Goal: Information Seeking & Learning: Learn about a topic

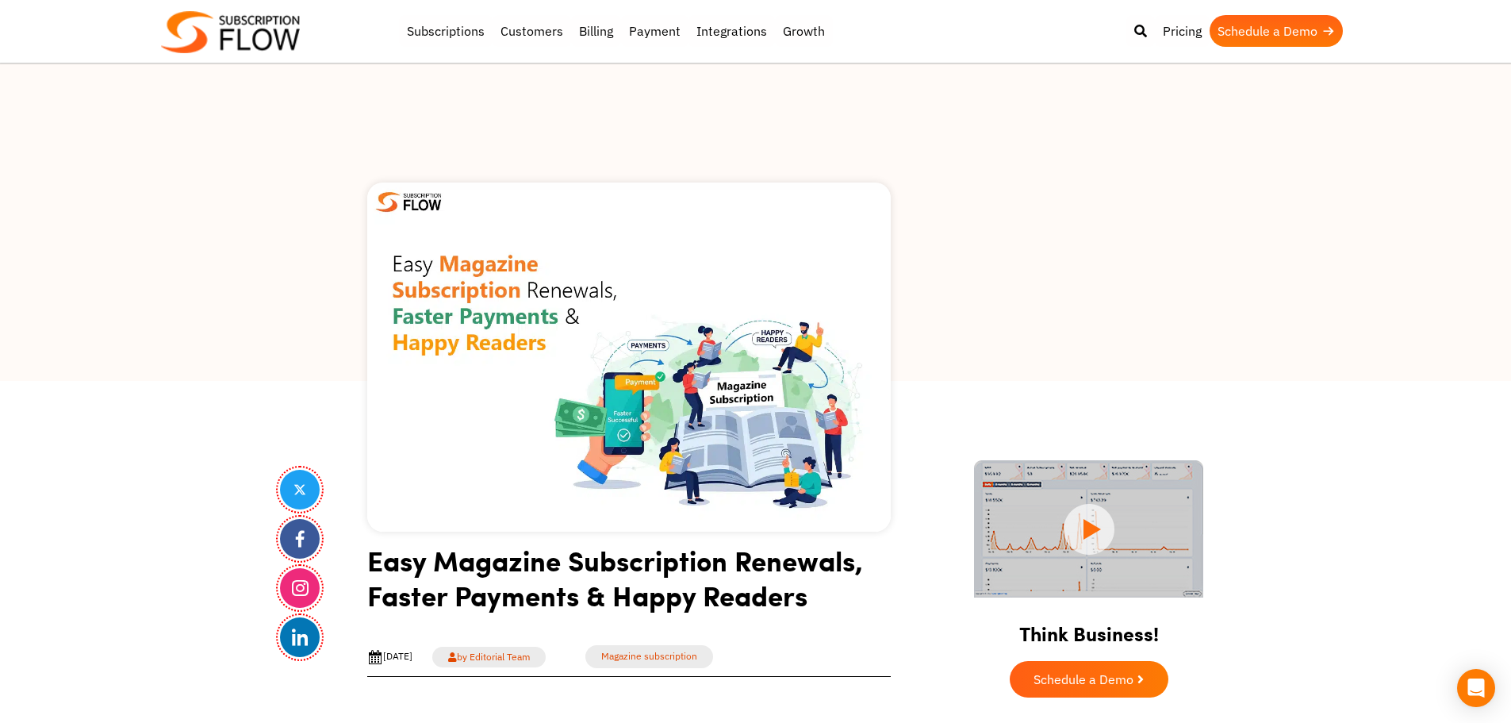
drag, startPoint x: 115, startPoint y: 420, endPoint x: 336, endPoint y: 63, distance: 419.3
drag, startPoint x: 328, startPoint y: 334, endPoint x: 667, endPoint y: 659, distance: 470.2
click at [328, 334] on div at bounding box center [755, 221] width 1511 height 317
drag, startPoint x: 1428, startPoint y: 555, endPoint x: 1398, endPoint y: 394, distance: 163.8
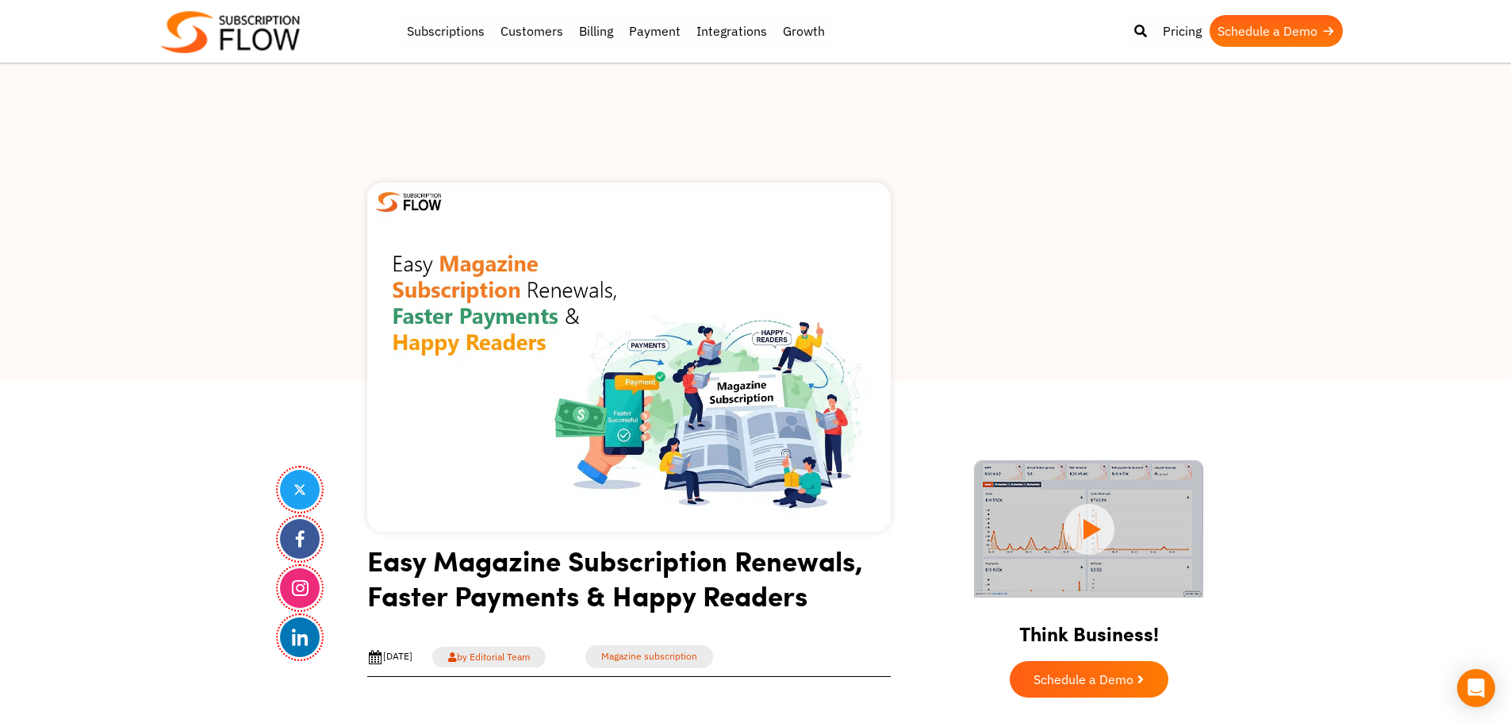
drag, startPoint x: 178, startPoint y: 459, endPoint x: 186, endPoint y: 431, distance: 29.1
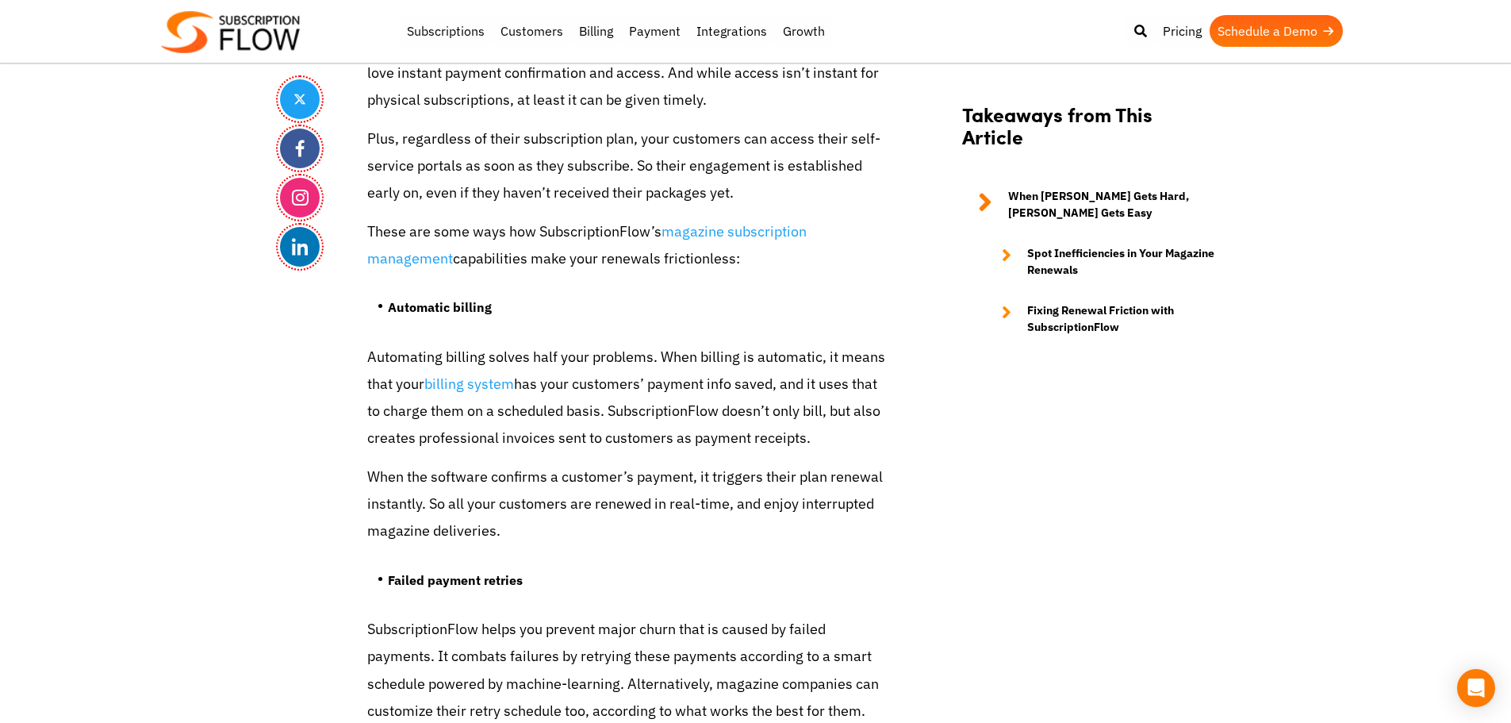
scroll to position [4363, 0]
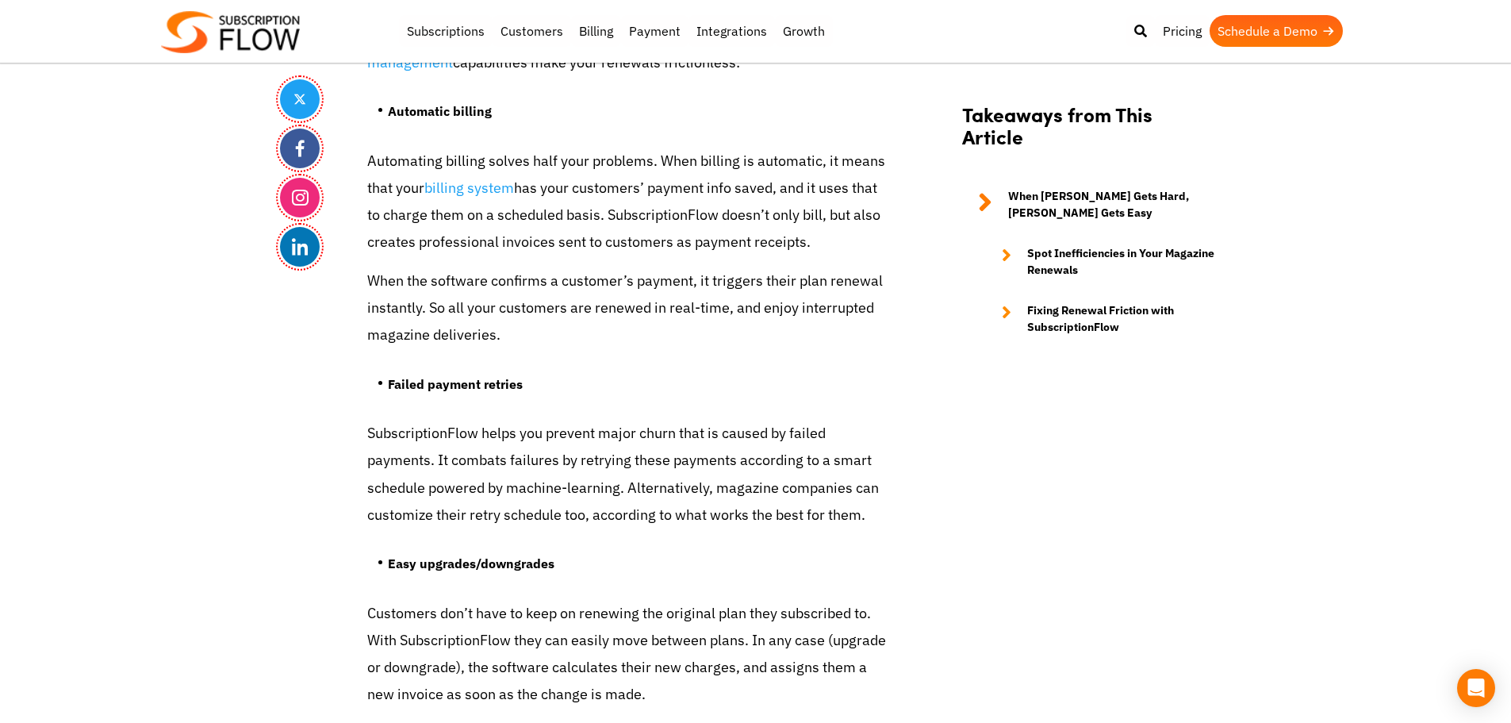
click at [404, 435] on p "SubscriptionFlow helps you prevent major churn that is caused by failed payment…" at bounding box center [629, 474] width 524 height 109
click at [404, 434] on p "SubscriptionFlow helps you prevent major churn that is caused by failed payment…" at bounding box center [629, 474] width 524 height 109
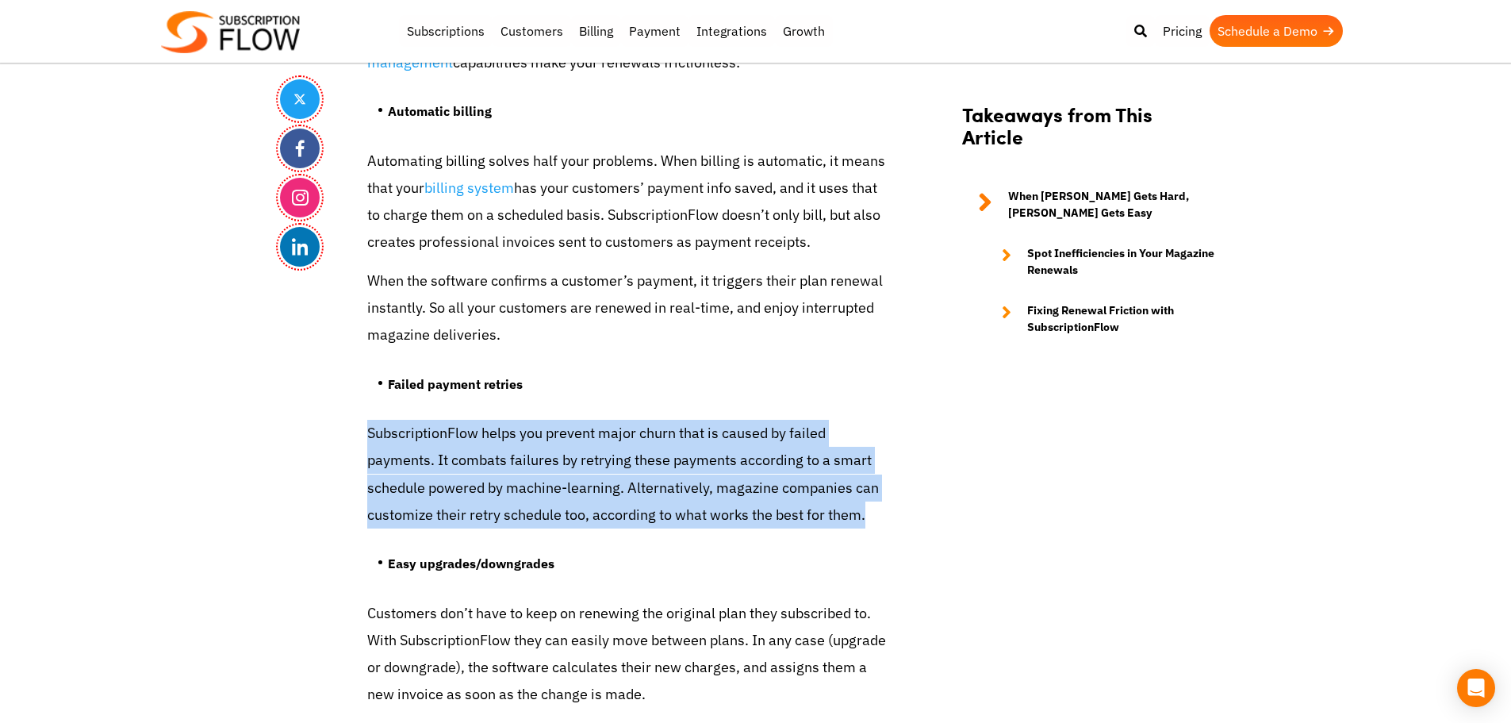
click at [404, 434] on p "SubscriptionFlow helps you prevent major churn that is caused by failed payment…" at bounding box center [629, 474] width 524 height 109
click at [432, 420] on p "SubscriptionFlow helps you prevent major churn that is caused by failed payment…" at bounding box center [629, 474] width 524 height 109
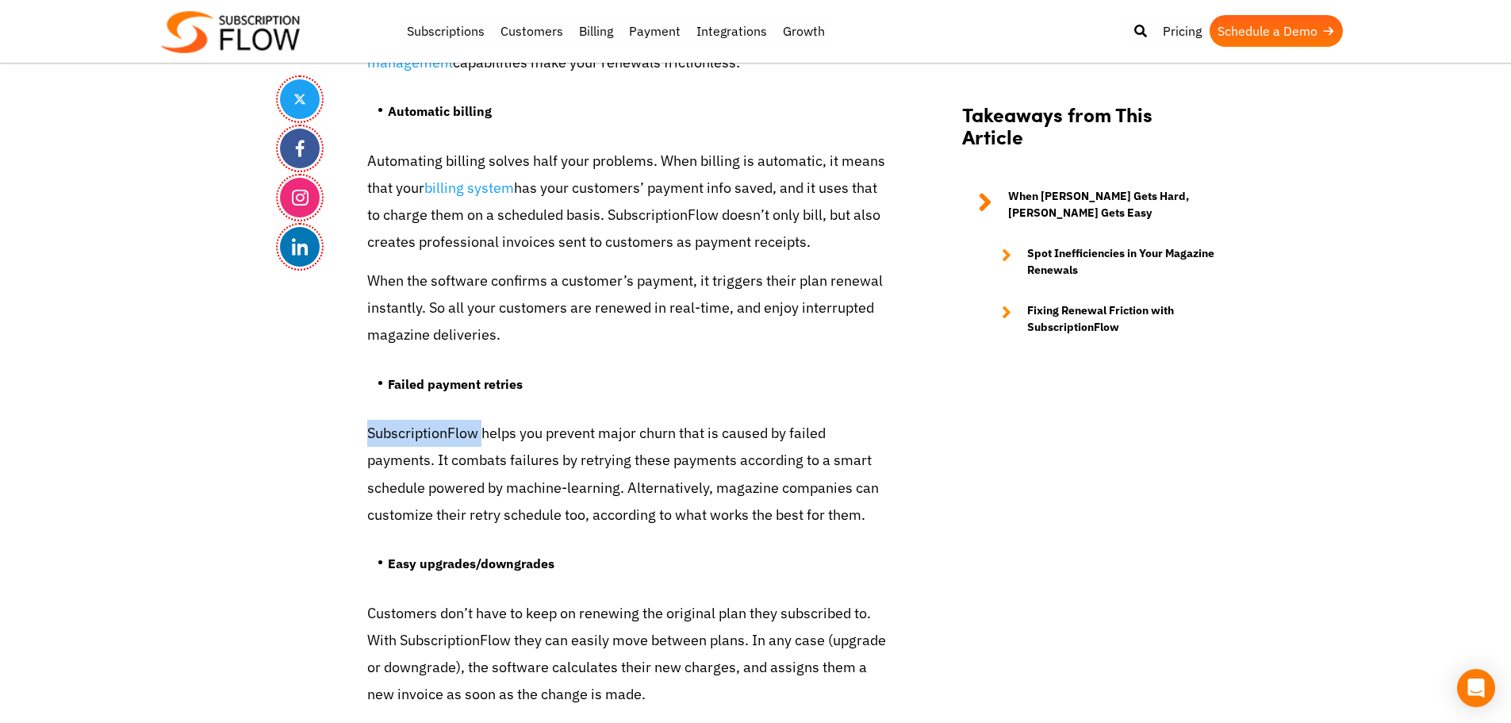
click at [432, 420] on p "SubscriptionFlow helps you prevent major churn that is caused by failed payment…" at bounding box center [629, 474] width 524 height 109
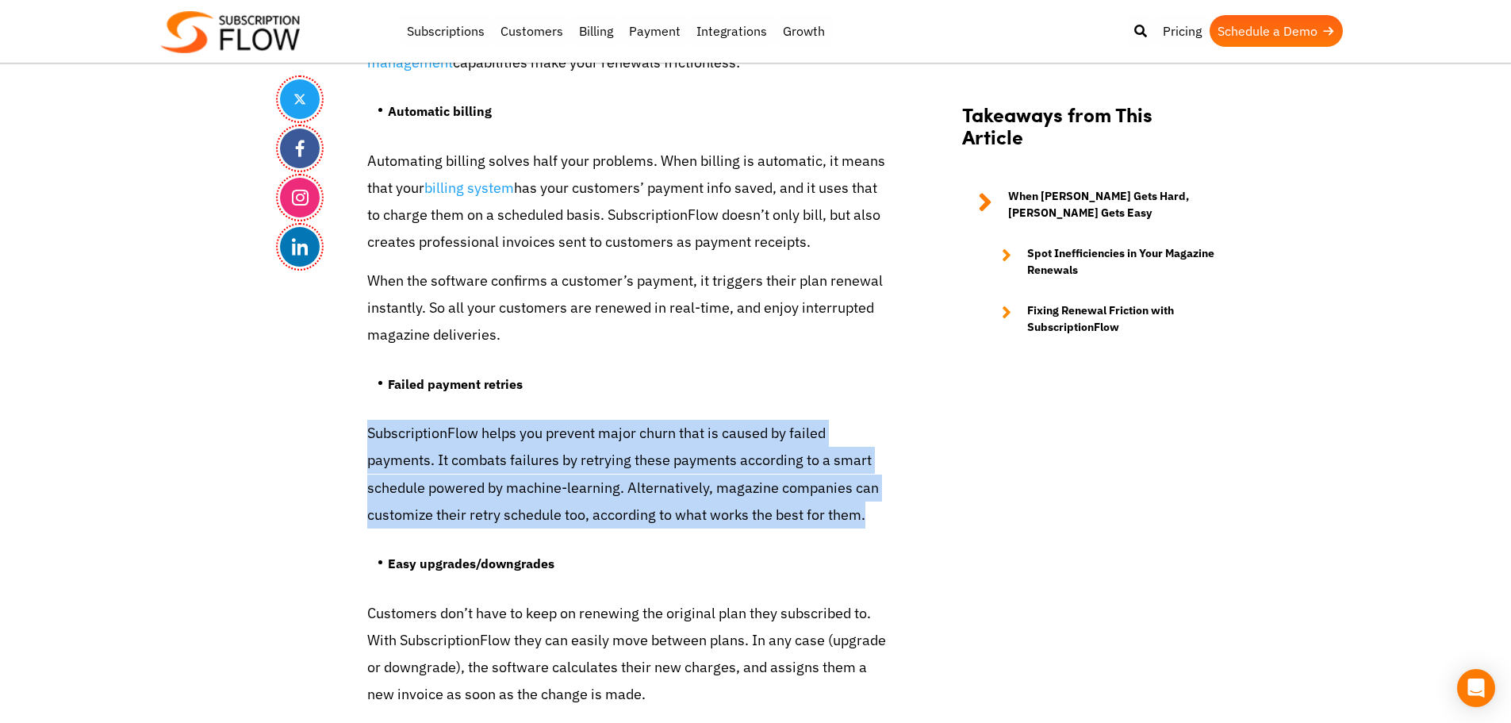
click at [432, 420] on p "SubscriptionFlow helps you prevent major churn that is caused by failed payment…" at bounding box center [629, 474] width 524 height 109
click at [507, 420] on p "SubscriptionFlow helps you prevent major churn that is caused by failed payment…" at bounding box center [629, 474] width 524 height 109
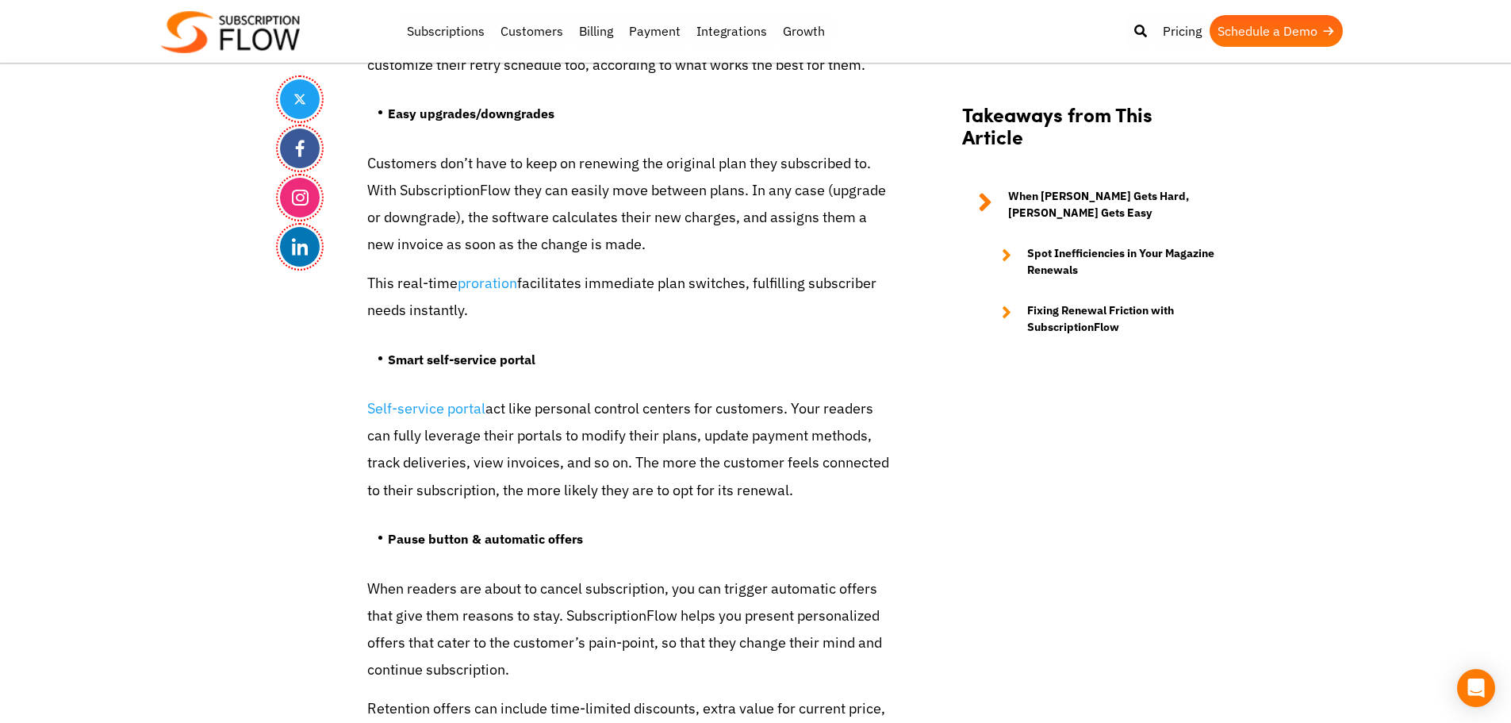
scroll to position [4918, 0]
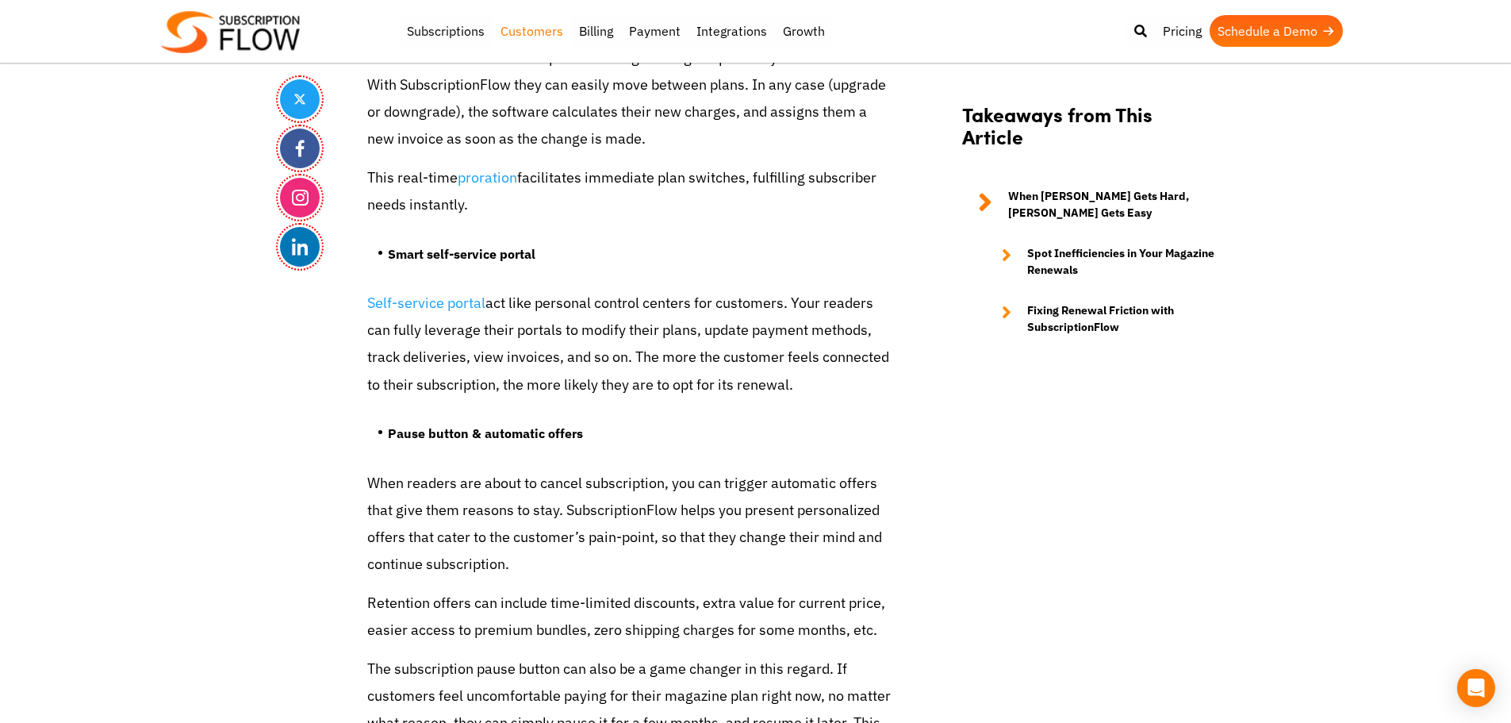
drag, startPoint x: 60, startPoint y: 222, endPoint x: 513, endPoint y: 25, distance: 493.8
drag, startPoint x: 215, startPoint y: 322, endPoint x: 313, endPoint y: 196, distance: 160.0
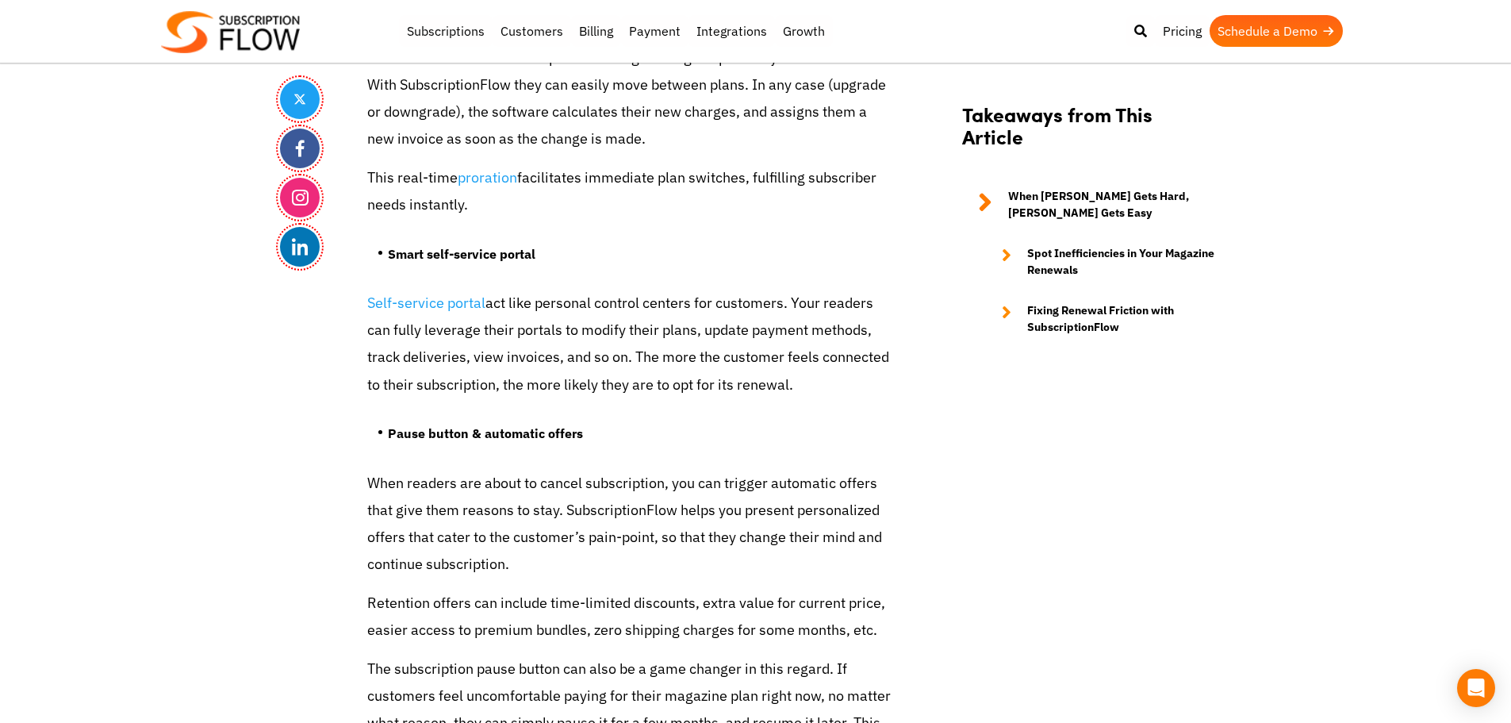
drag, startPoint x: 191, startPoint y: 265, endPoint x: 455, endPoint y: 7, distance: 368.5
click at [370, 409] on ul "Pause button & automatic offers" at bounding box center [629, 438] width 524 height 59
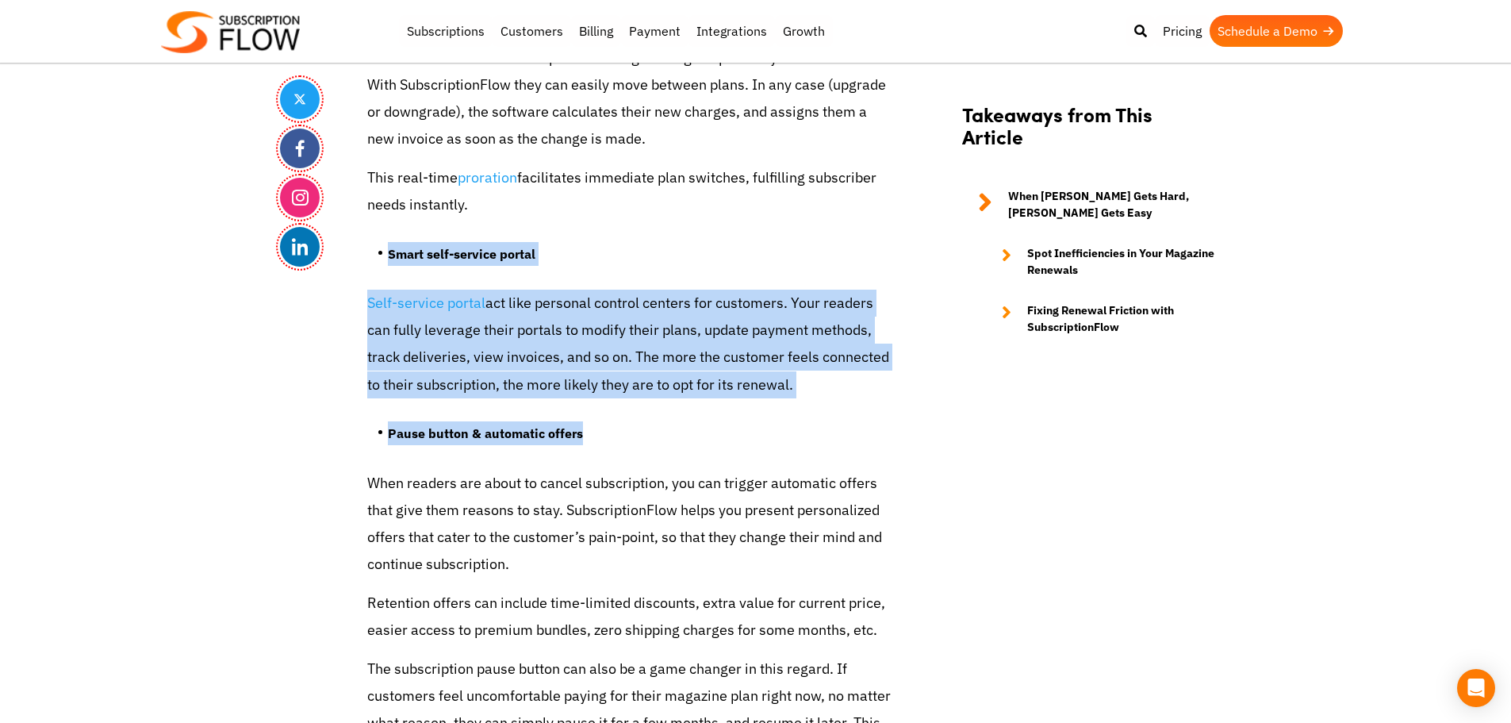
drag, startPoint x: 379, startPoint y: 224, endPoint x: 824, endPoint y: 382, distance: 472.2
click at [697, 323] on p "Self-service portal act like personal control centers for customers. Your reade…" at bounding box center [629, 344] width 524 height 109
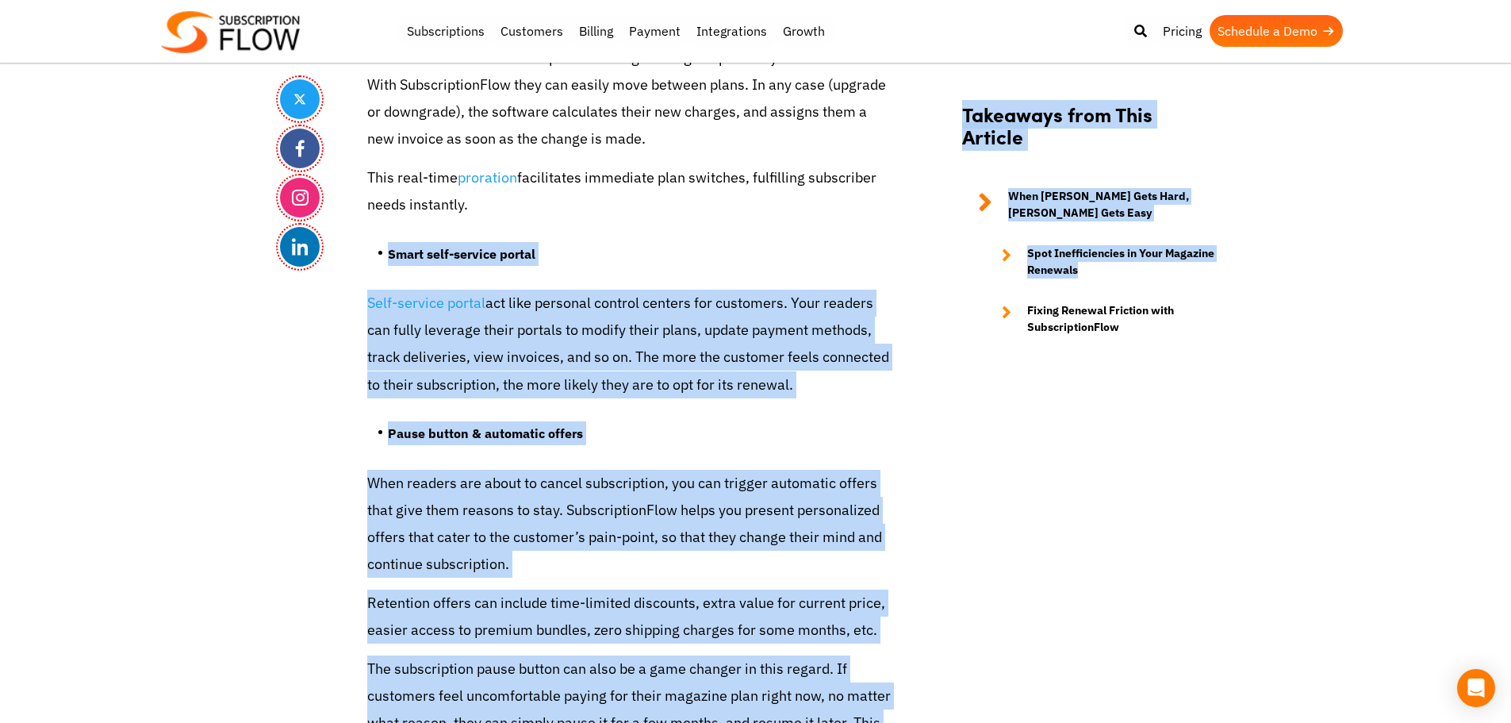
drag, startPoint x: 366, startPoint y: 221, endPoint x: 927, endPoint y: 436, distance: 599.6
click at [449, 409] on ul "Pause button & automatic offers" at bounding box center [629, 438] width 524 height 59
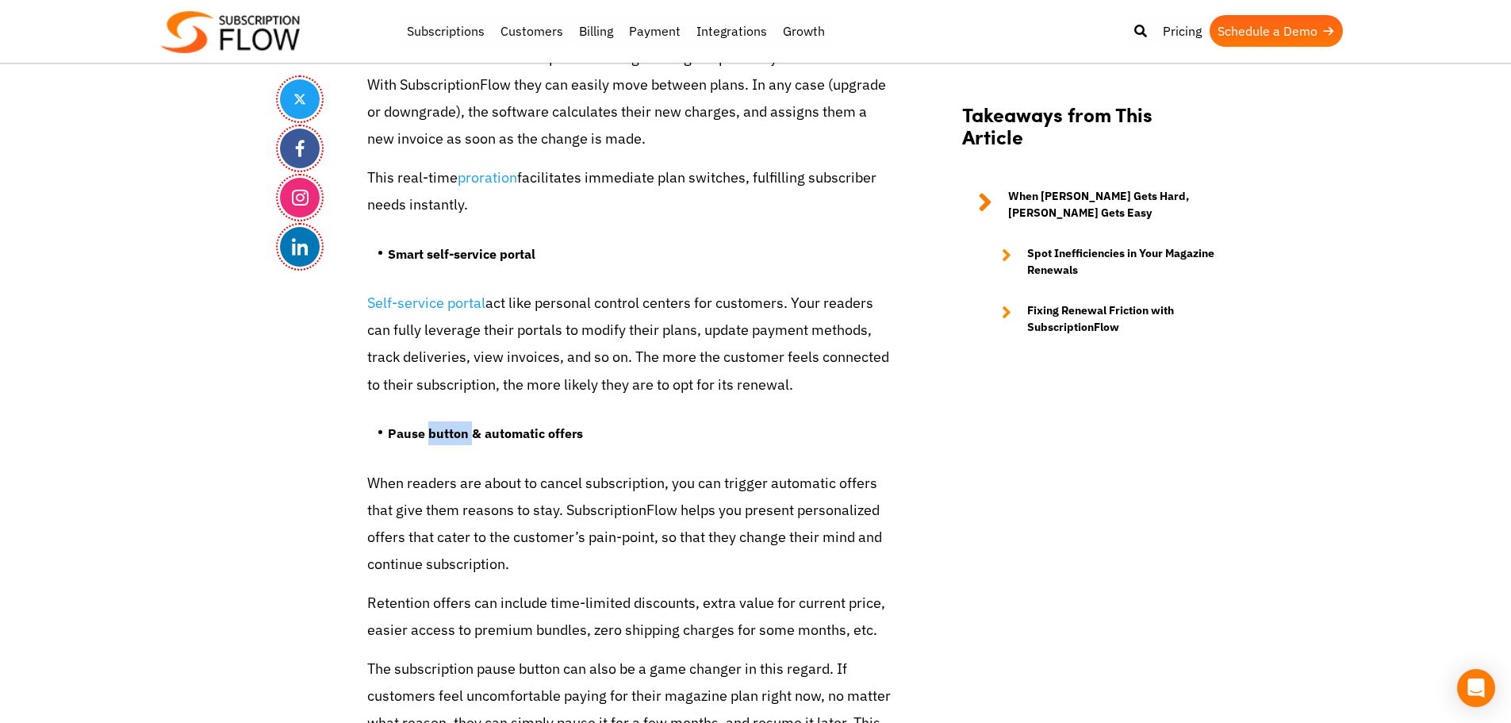
click at [449, 409] on ul "Pause button & automatic offers" at bounding box center [629, 438] width 524 height 59
click at [530, 425] on strong "Pause button & automatic offers" at bounding box center [485, 433] width 195 height 16
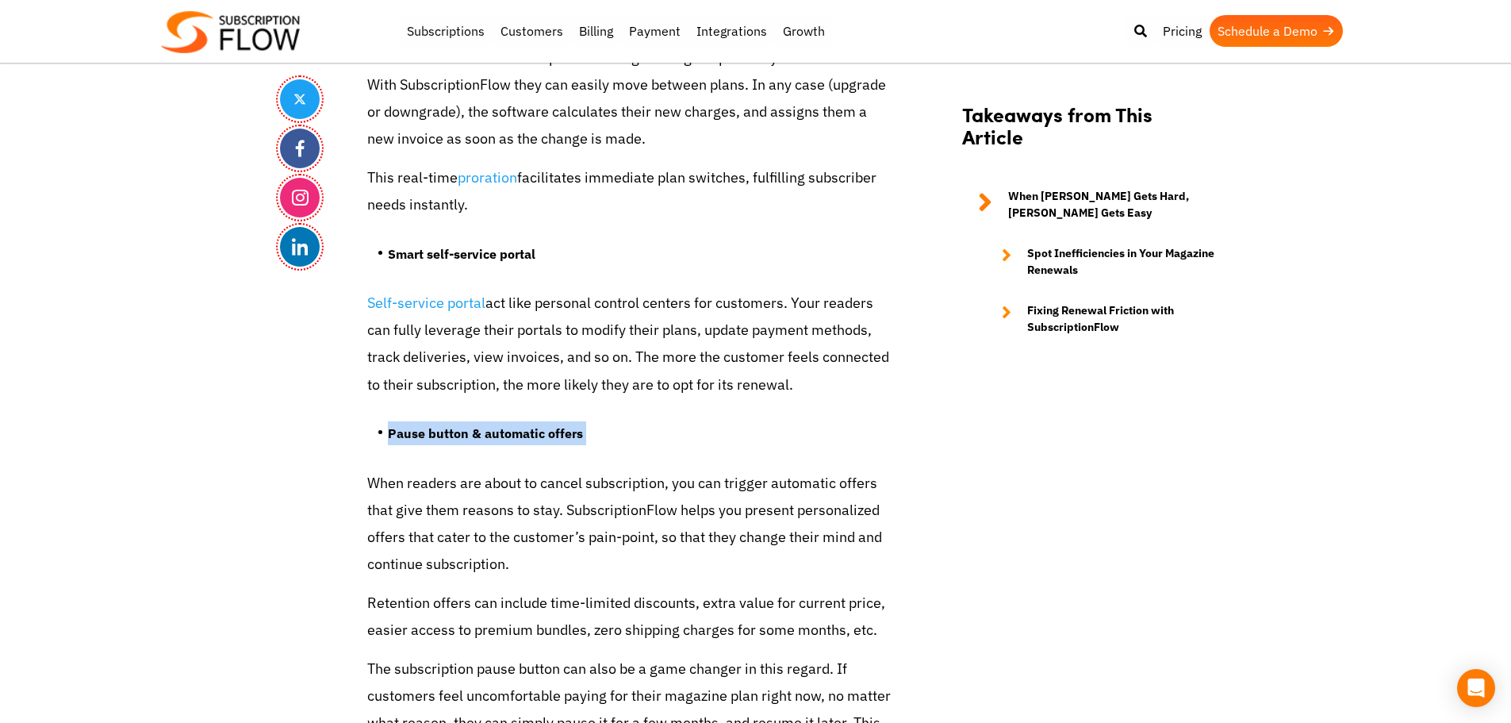
click at [555, 425] on strong "Pause button & automatic offers" at bounding box center [485, 433] width 195 height 16
drag, startPoint x: 481, startPoint y: 404, endPoint x: 627, endPoint y: 415, distance: 146.4
click at [627, 421] on li "Pause button & automatic offers" at bounding box center [639, 437] width 503 height 32
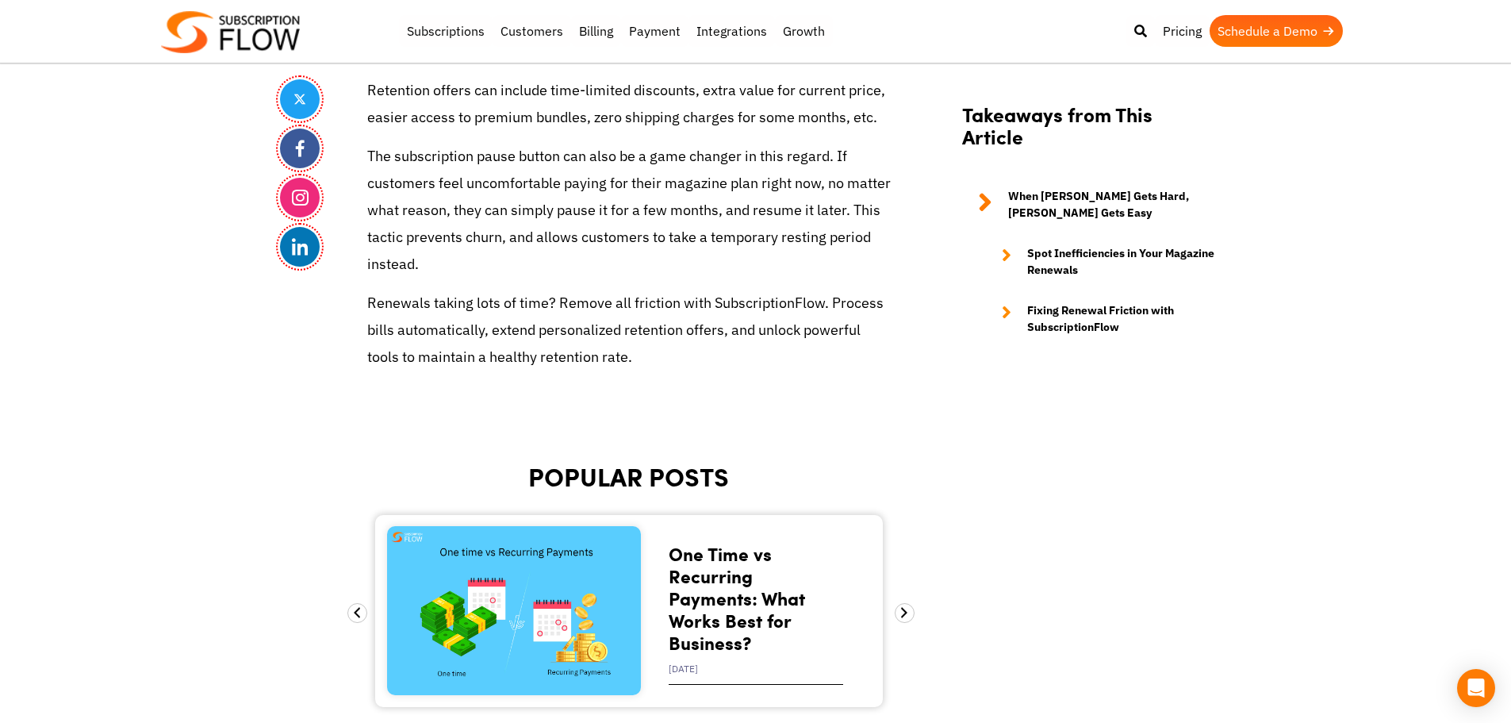
scroll to position [5553, 0]
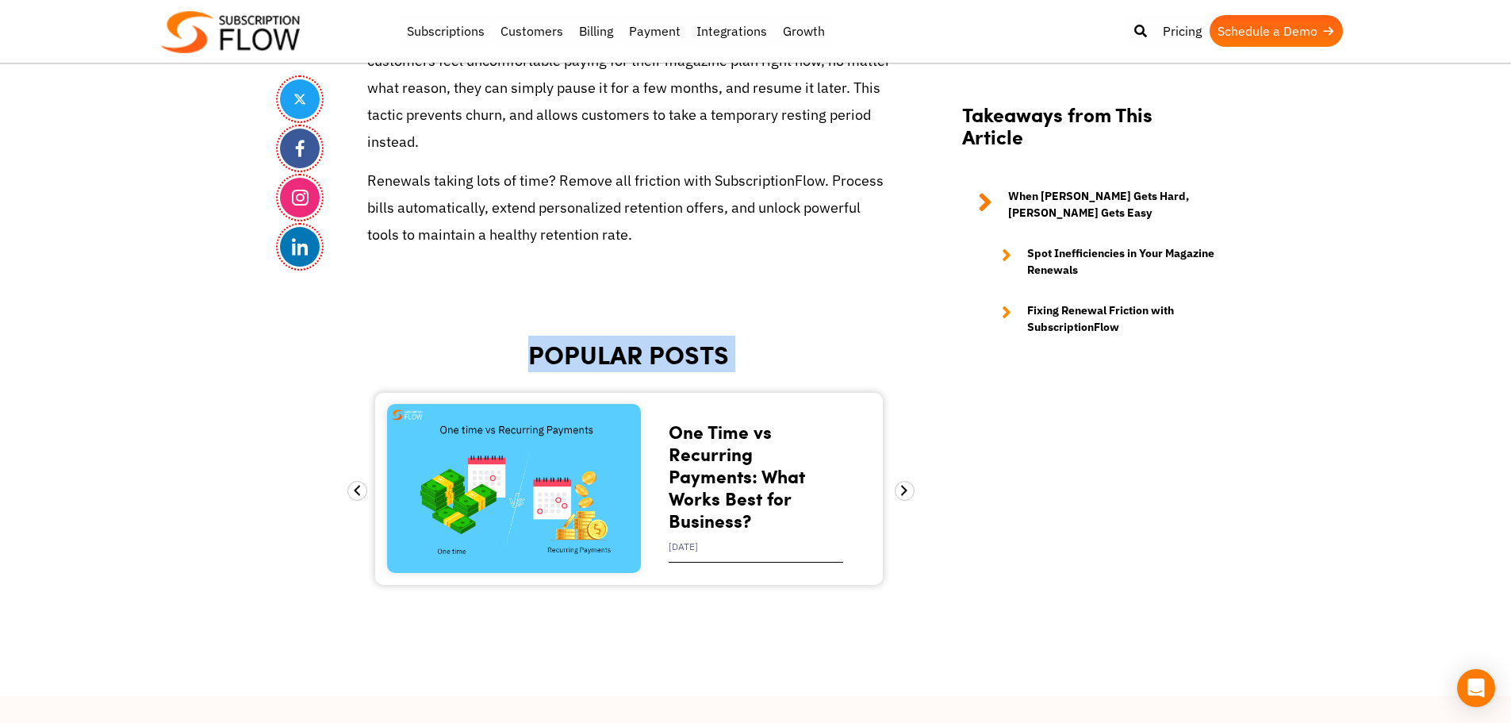
drag, startPoint x: 675, startPoint y: 330, endPoint x: 898, endPoint y: 340, distance: 223.1
click at [904, 481] on span at bounding box center [905, 491] width 20 height 20
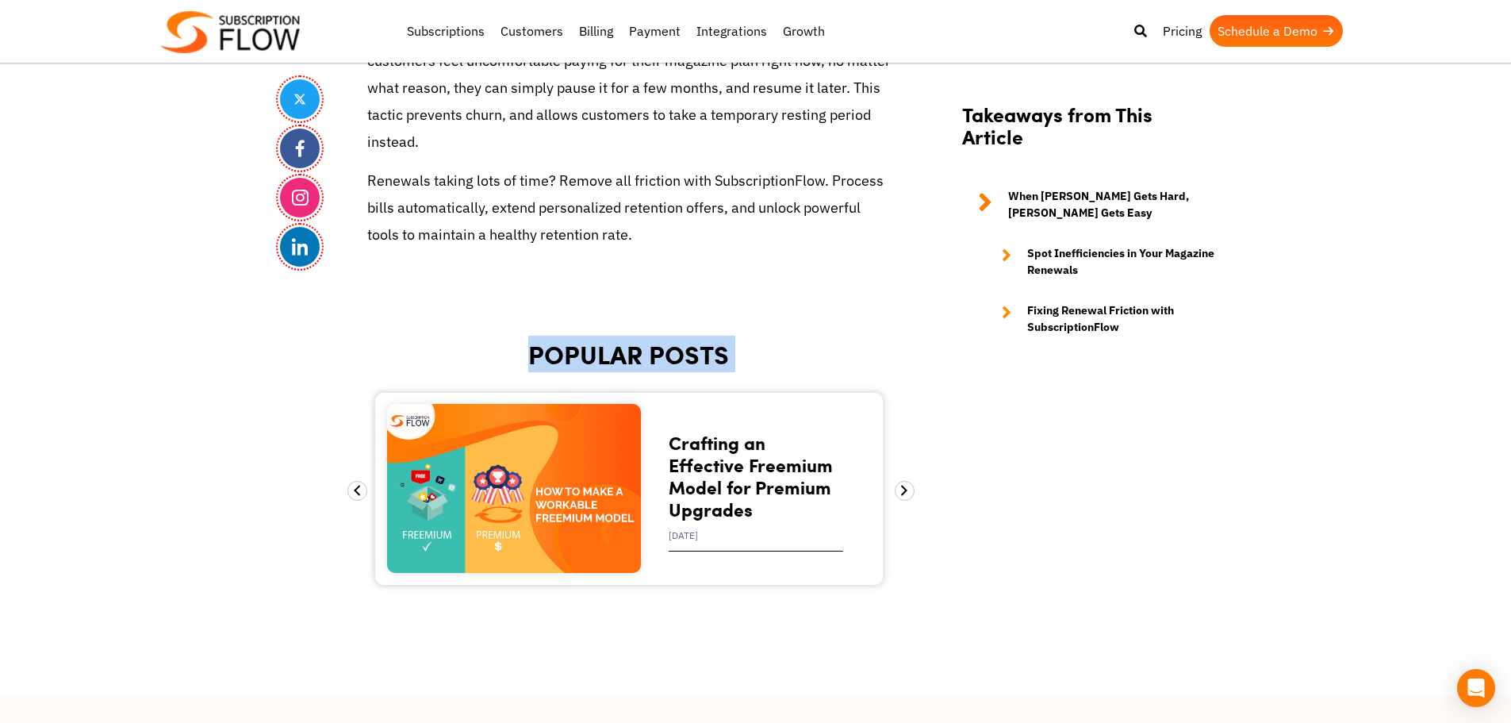
click at [637, 340] on h2 "POPULAR POSTS" at bounding box center [629, 354] width 524 height 29
click at [644, 340] on h2 "POPULAR POSTS" at bounding box center [629, 354] width 524 height 29
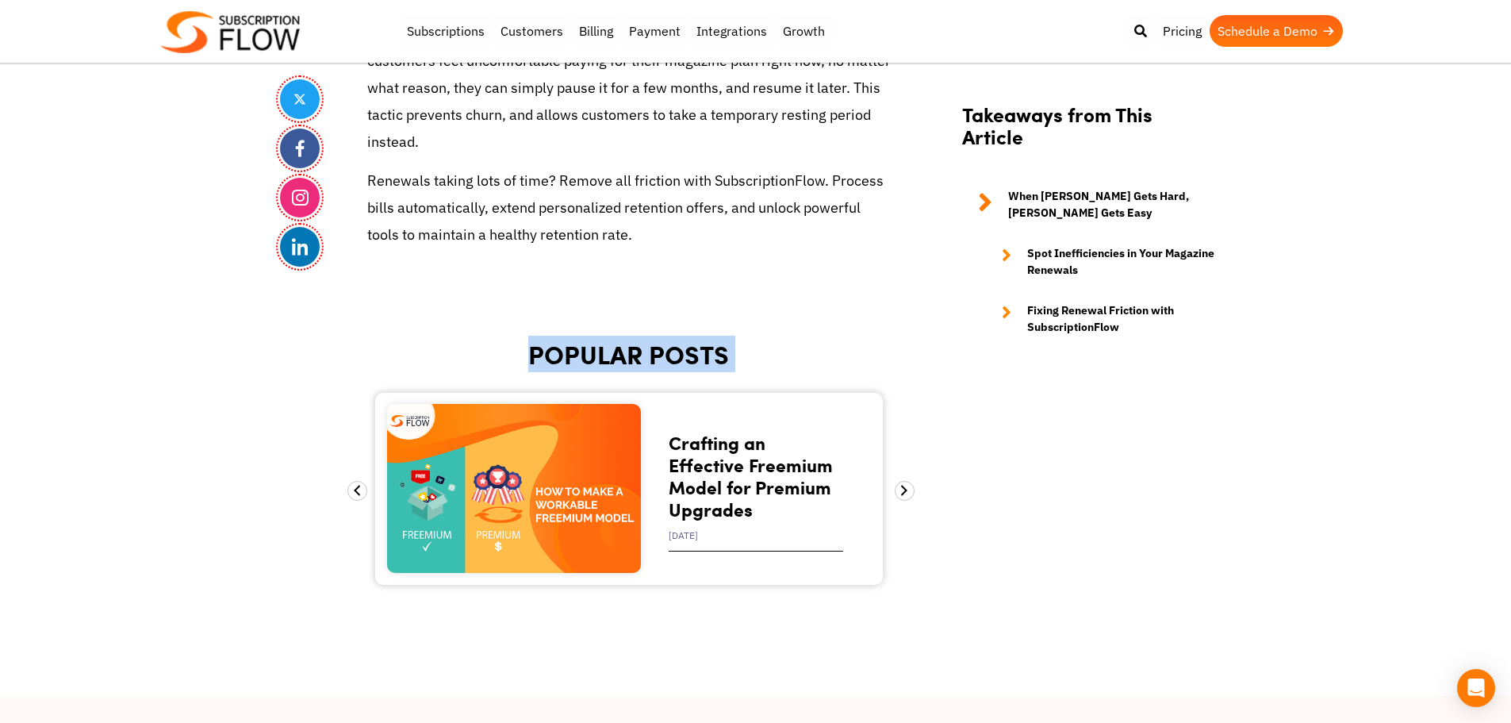
click at [593, 340] on h2 "POPULAR POSTS" at bounding box center [629, 354] width 524 height 29
click at [647, 340] on h2 "POPULAR POSTS" at bounding box center [629, 354] width 524 height 29
click at [642, 340] on h2 "POPULAR POSTS" at bounding box center [629, 354] width 524 height 29
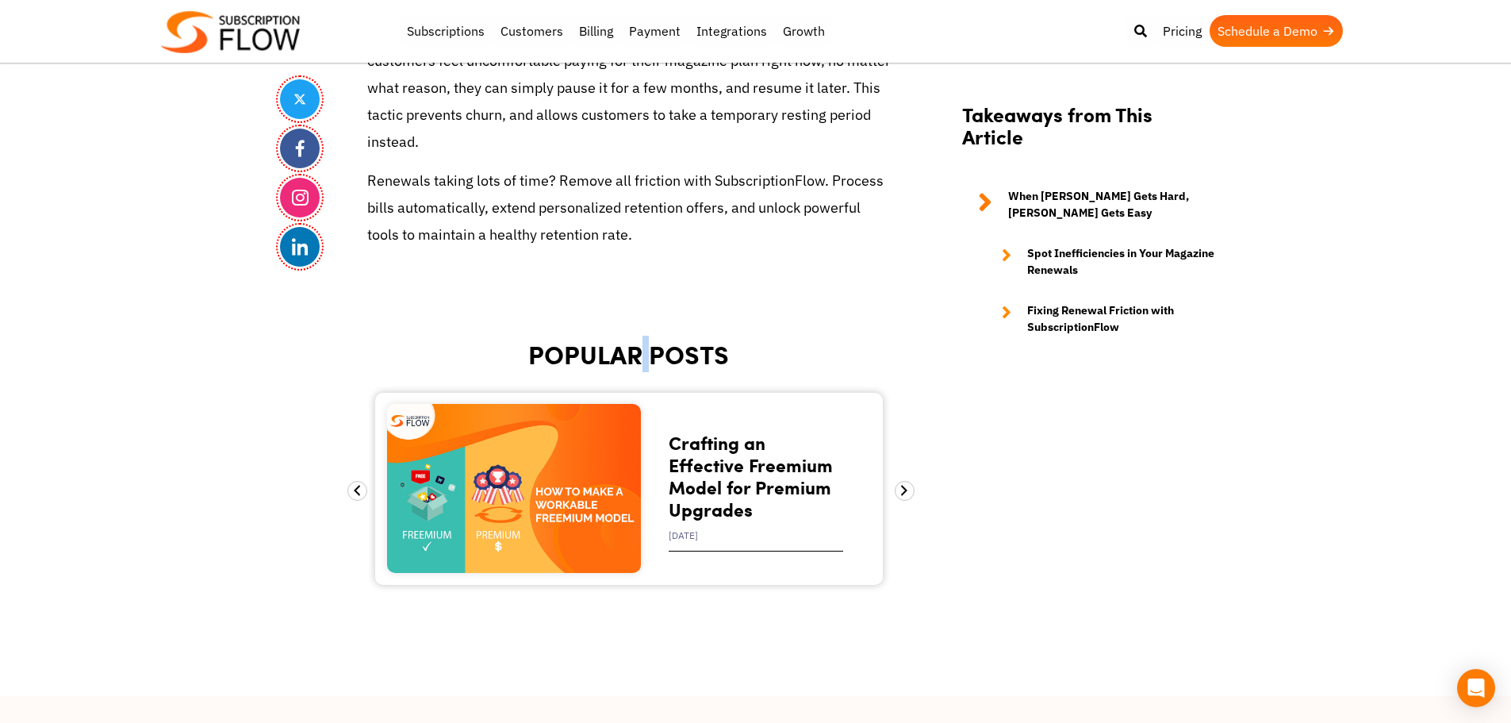
click at [642, 340] on h2 "POPULAR POSTS" at bounding box center [629, 354] width 524 height 29
